Goal: Information Seeking & Learning: Learn about a topic

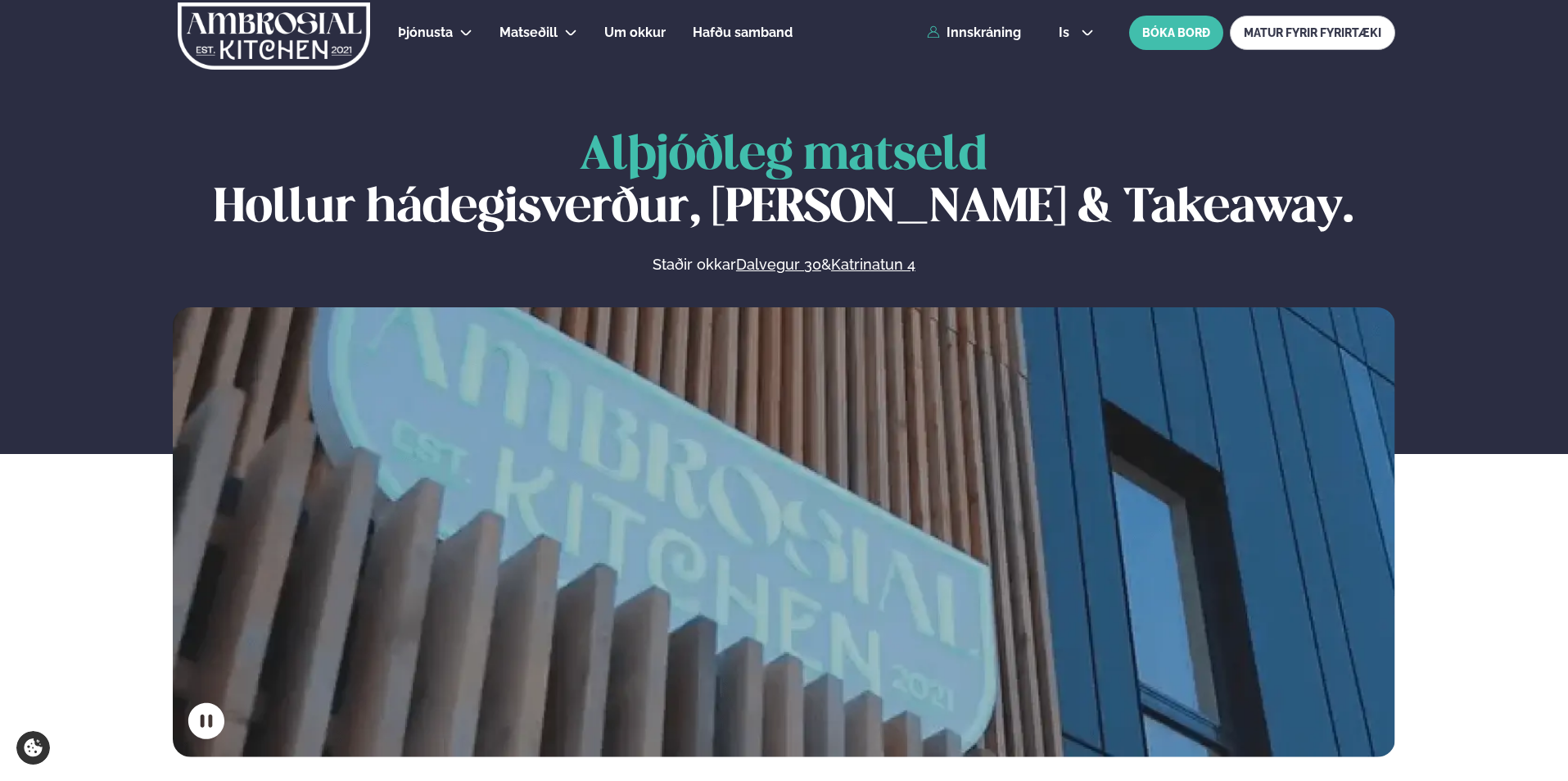
click at [969, 22] on div "Þjónusta Hádegismatur fyrir fyrirtæki Fyrirtækja veitingar Einkapartý Matseðill…" at bounding box center [784, 33] width 1321 height 66
click at [970, 29] on link "Innskráning" at bounding box center [974, 32] width 94 height 15
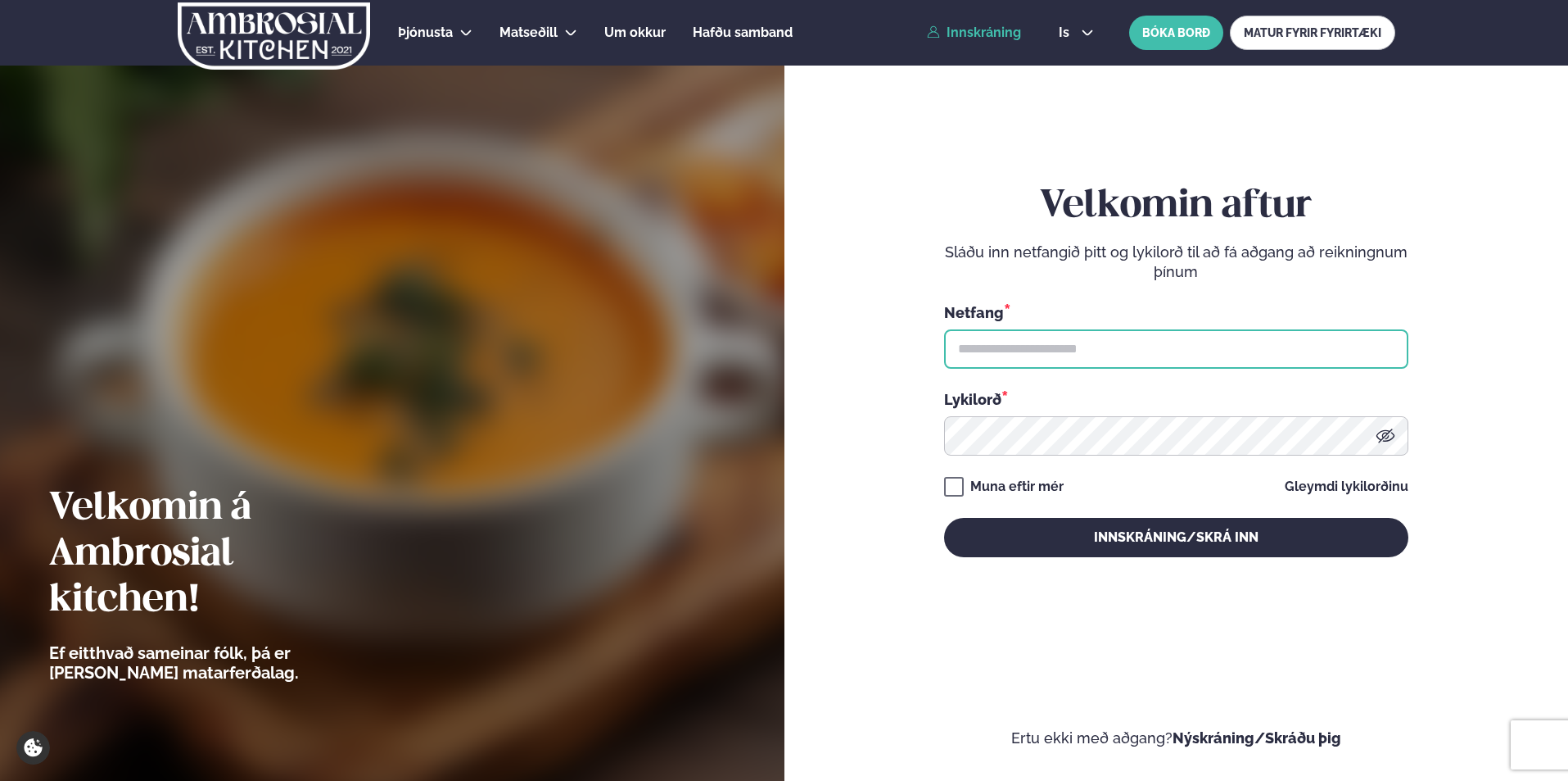
type input "**********"
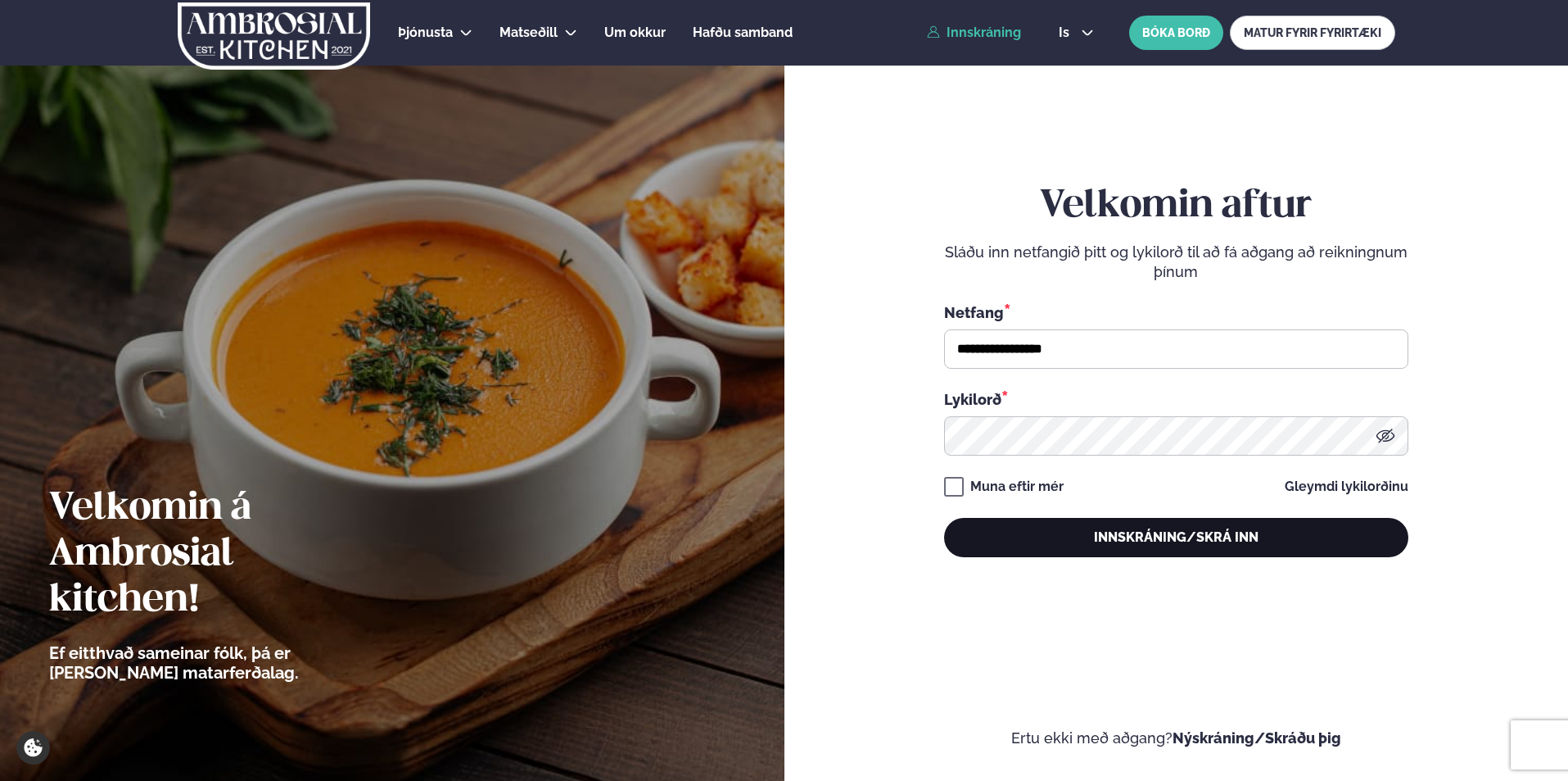
click at [1089, 529] on button "Innskráning/Skrá inn" at bounding box center [1176, 537] width 464 height 39
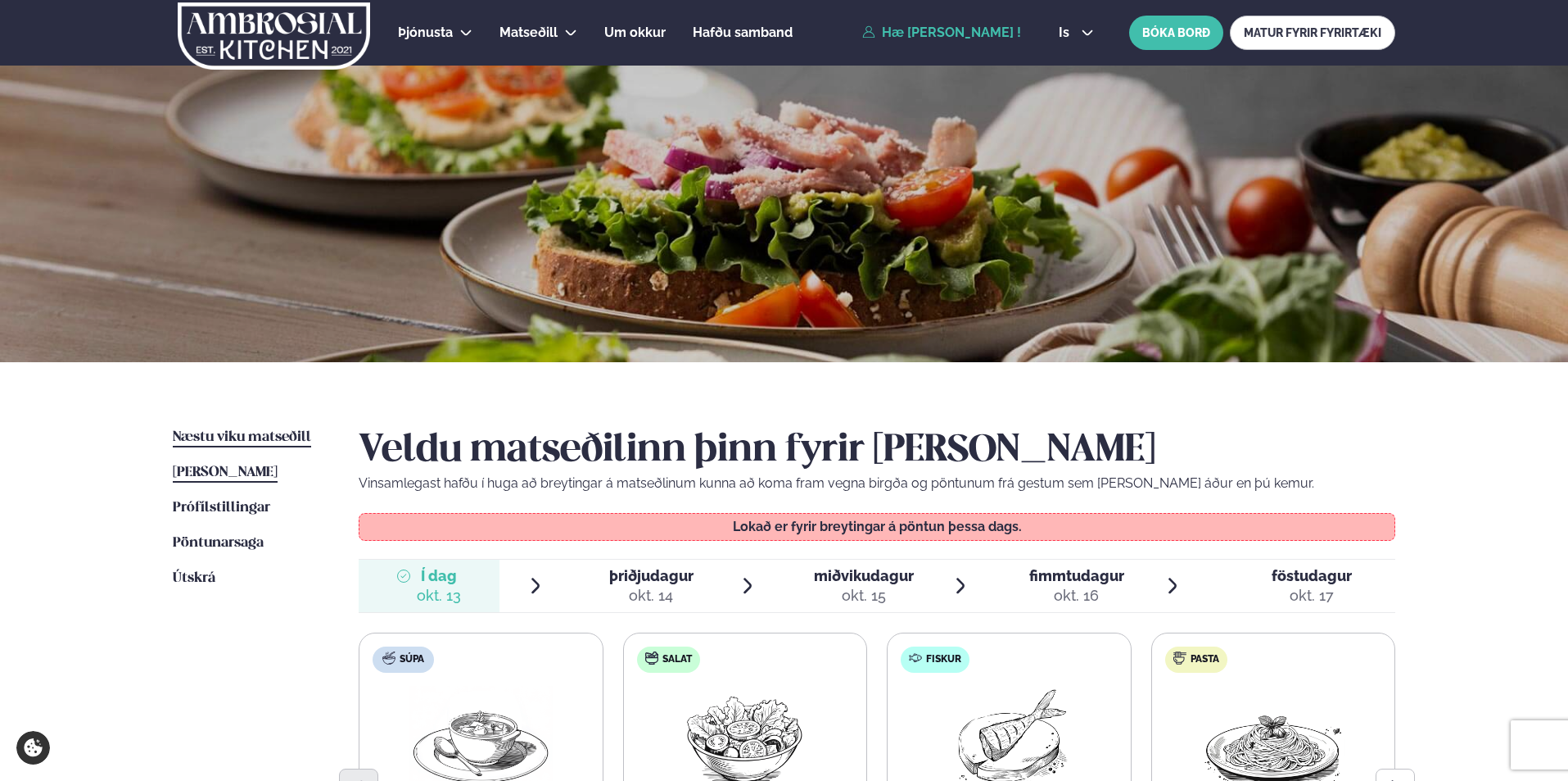
click at [259, 434] on span "Næstu viku matseðill" at bounding box center [242, 437] width 138 height 14
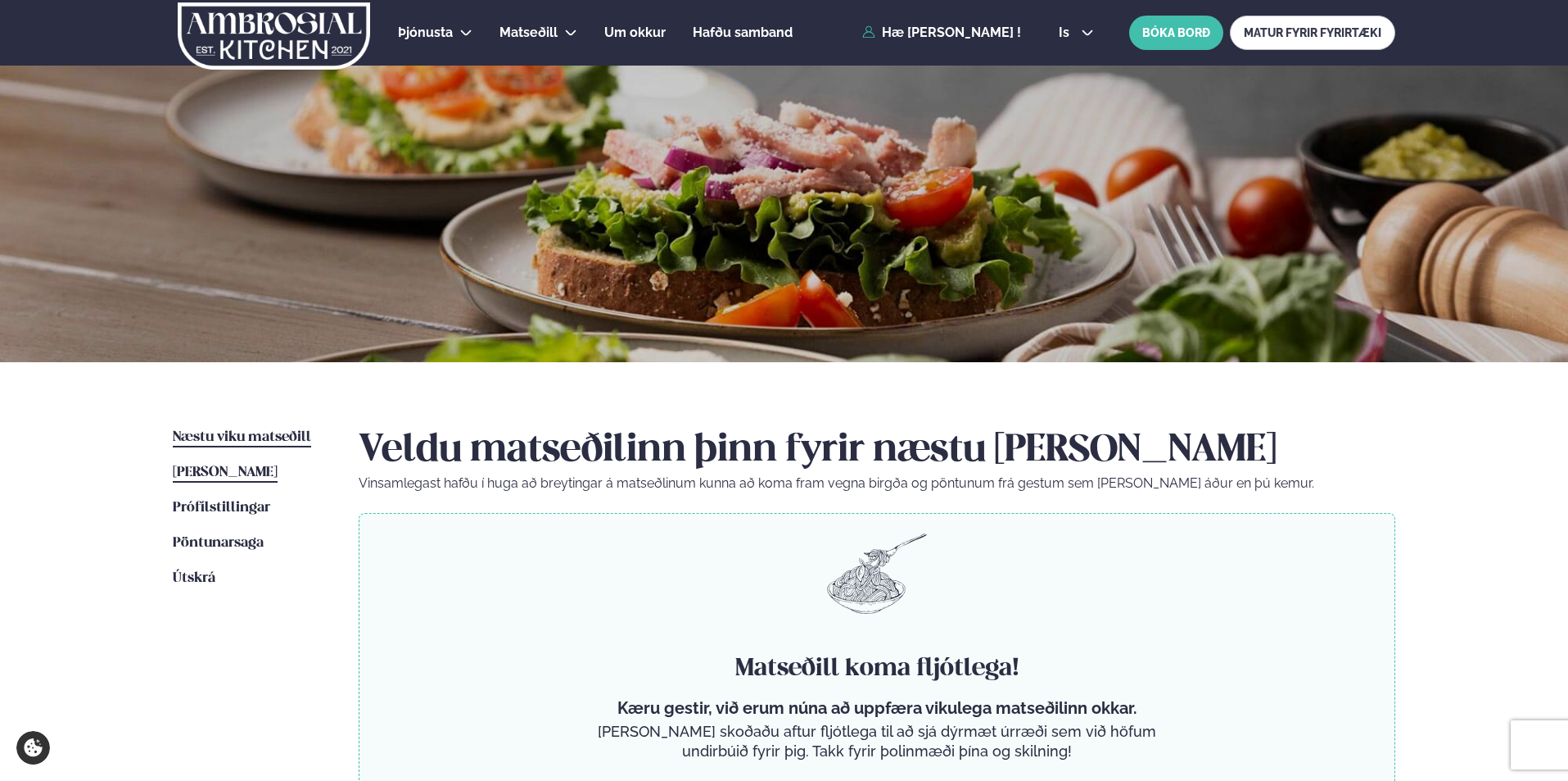
click at [269, 476] on span "[PERSON_NAME]" at bounding box center [225, 472] width 105 height 14
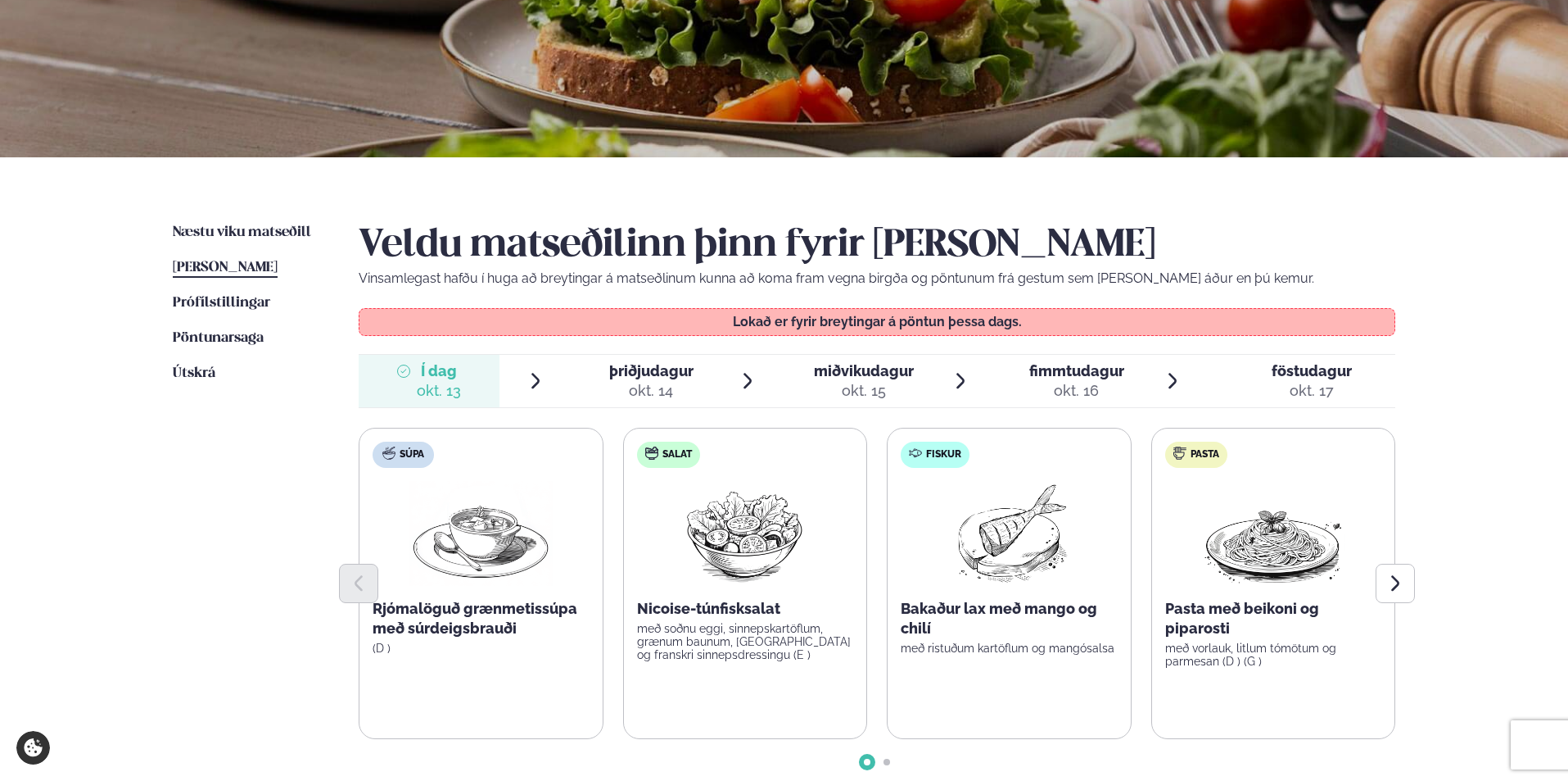
scroll to position [279, 0]
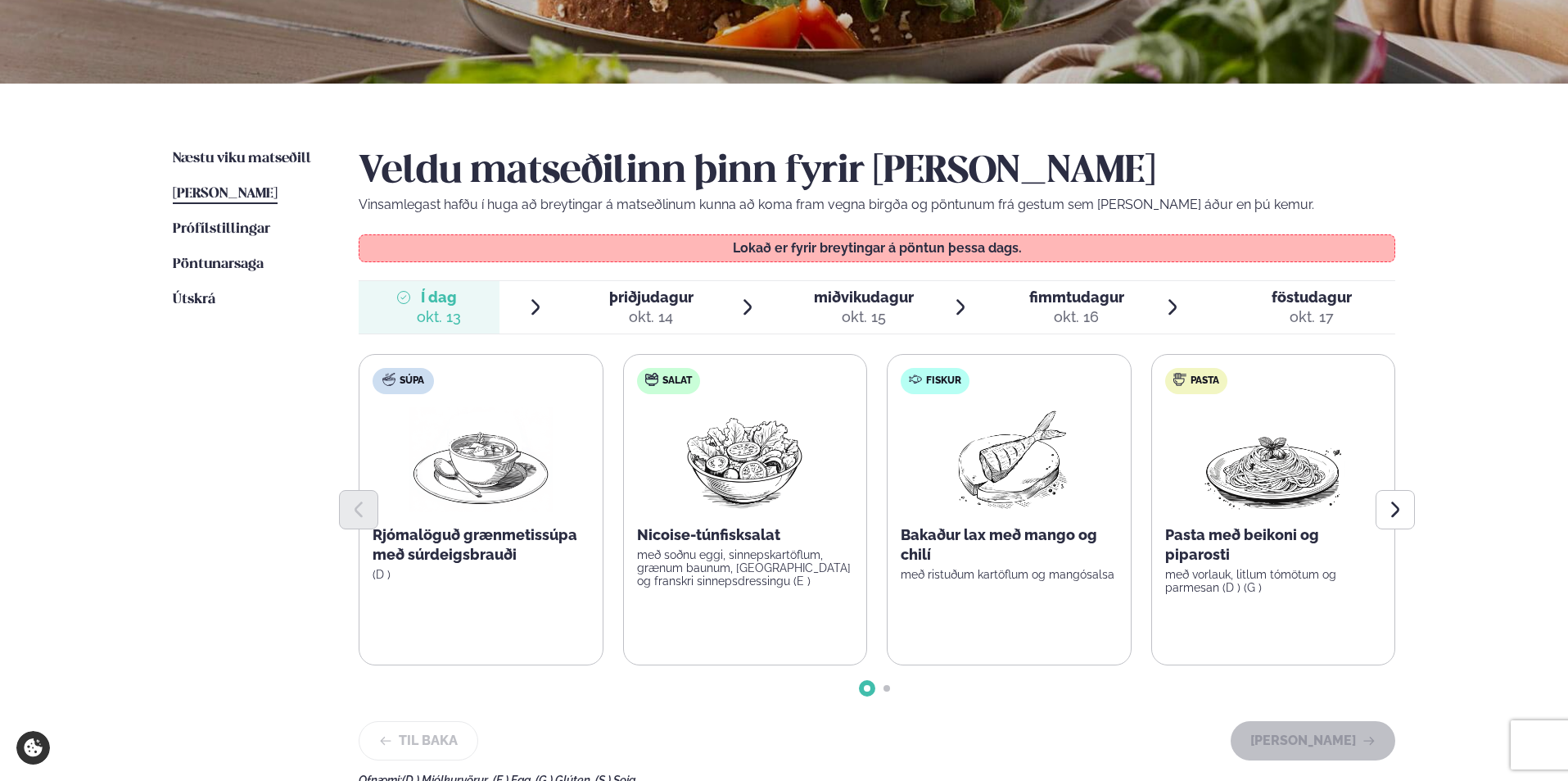
click at [673, 306] on span "þriðjudagur" at bounding box center [651, 297] width 84 height 17
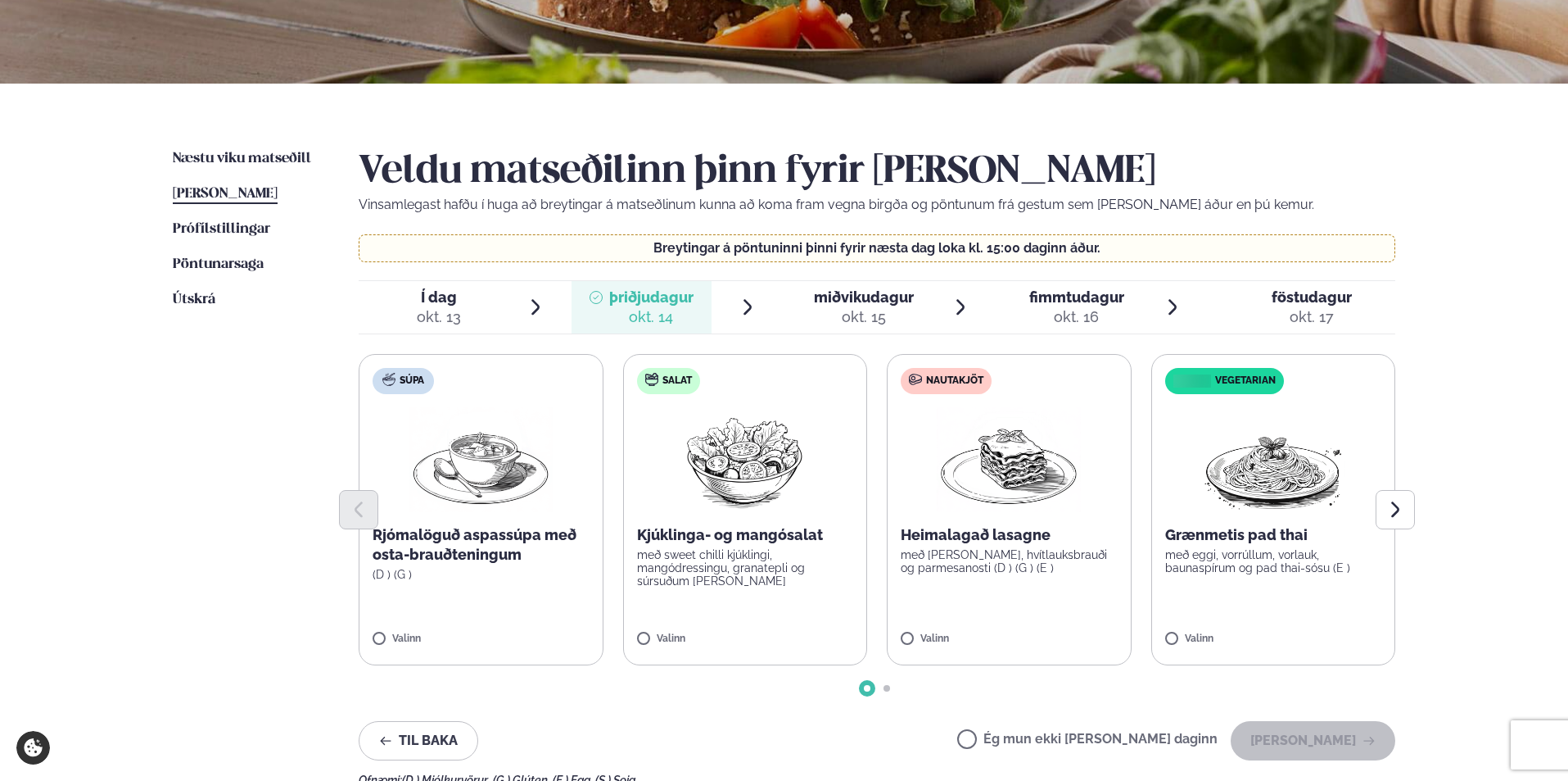
click at [851, 303] on span "miðvikudagur" at bounding box center [864, 297] width 100 height 17
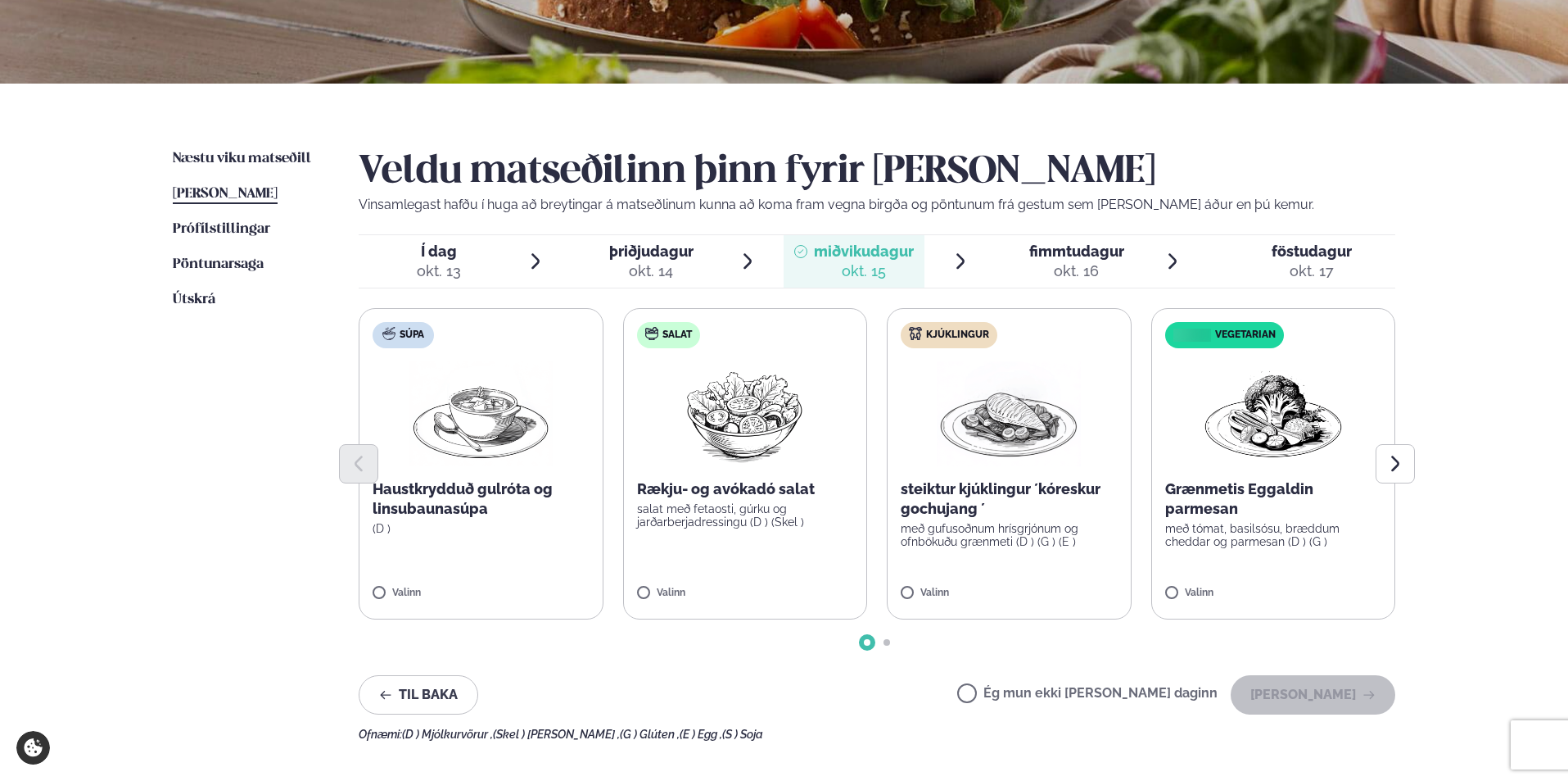
click at [1088, 251] on span "fimmtudagur" at bounding box center [1076, 251] width 95 height 17
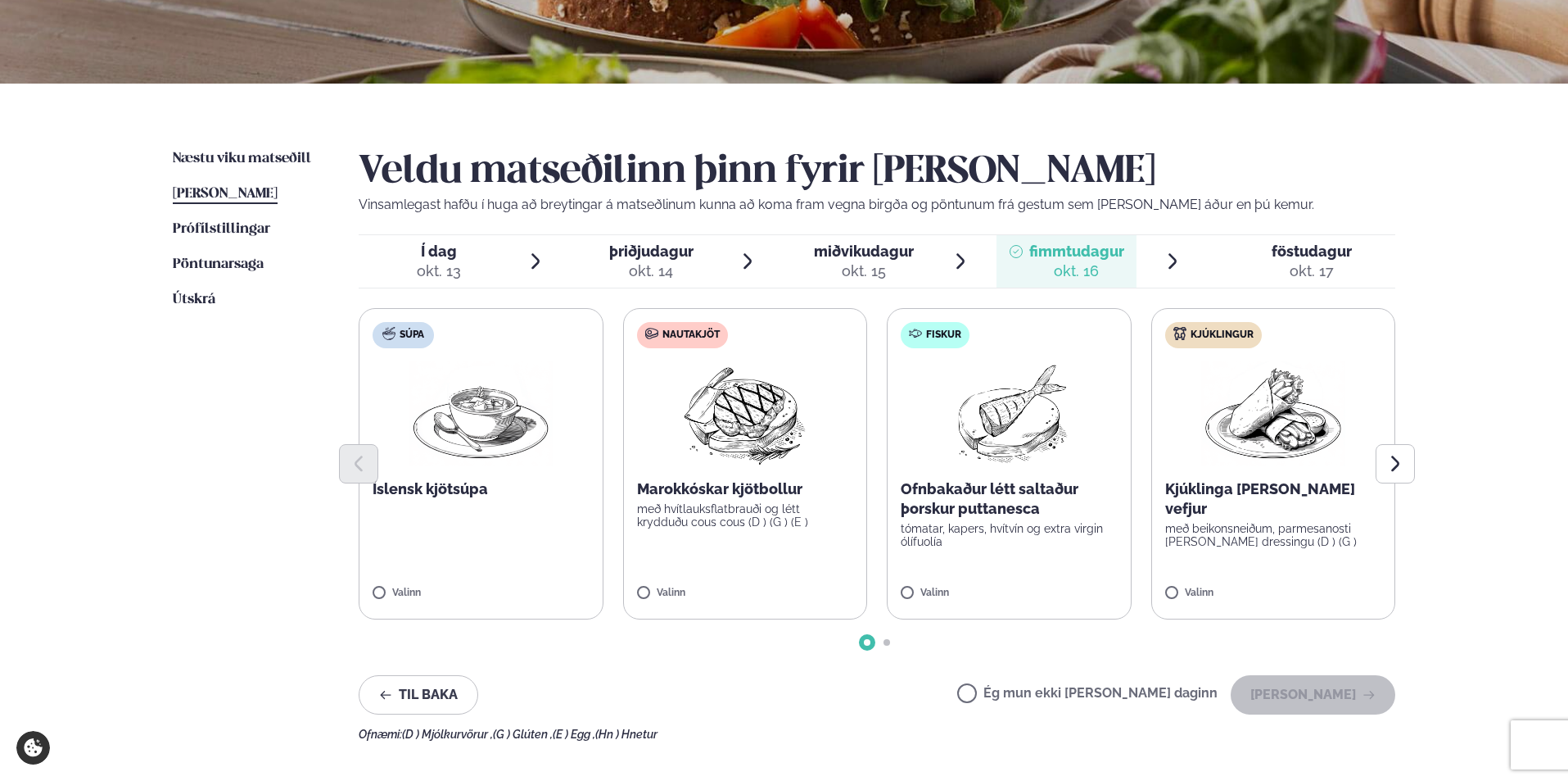
click at [1284, 240] on span "föstudagur fös. [DATE]" at bounding box center [1302, 261] width 187 height 53
